Goal: Navigation & Orientation: Go to known website

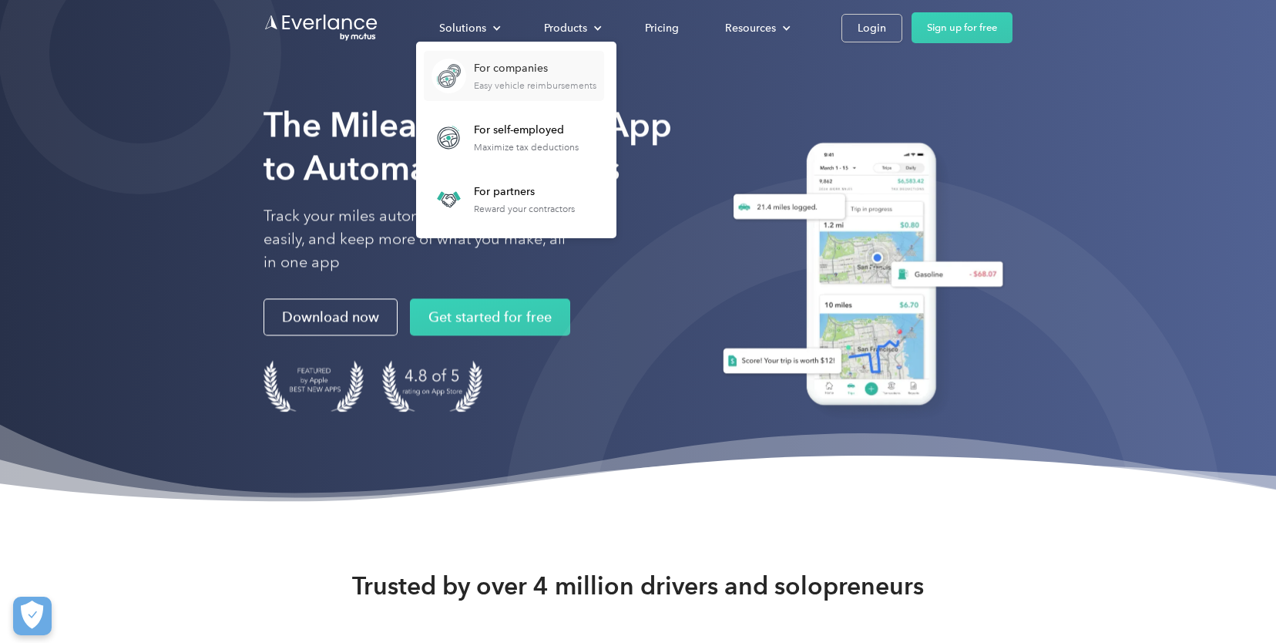
click at [484, 69] on div "For companies" at bounding box center [535, 68] width 122 height 15
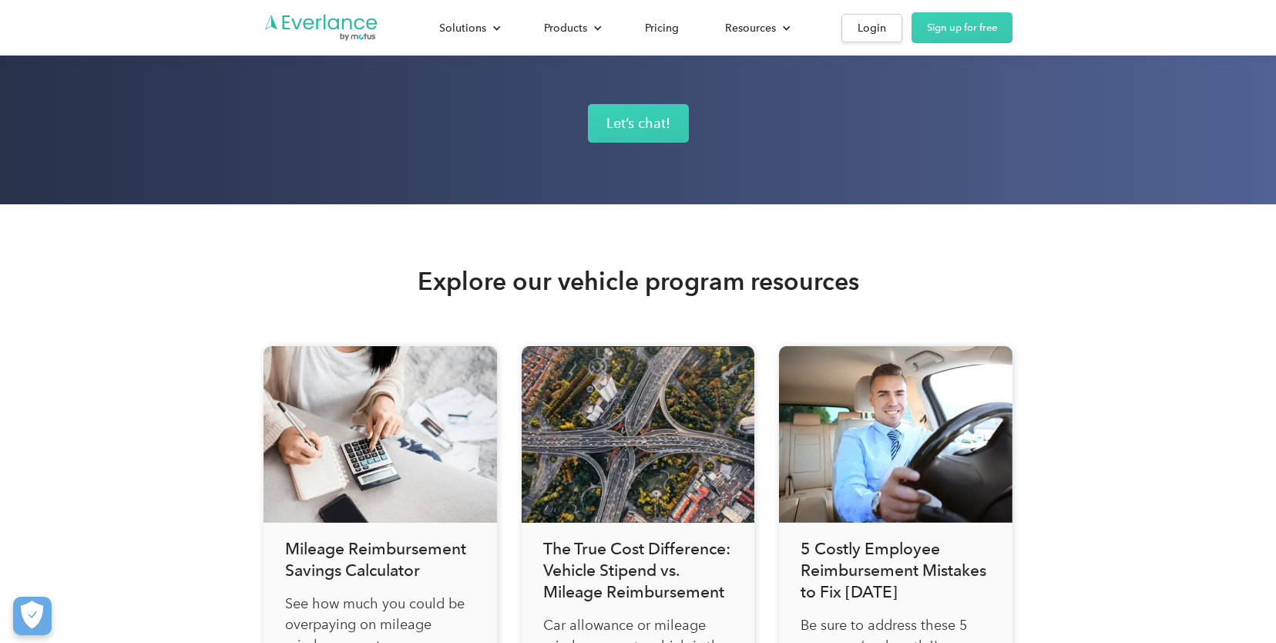
scroll to position [5092, 0]
